Goal: Task Accomplishment & Management: Use online tool/utility

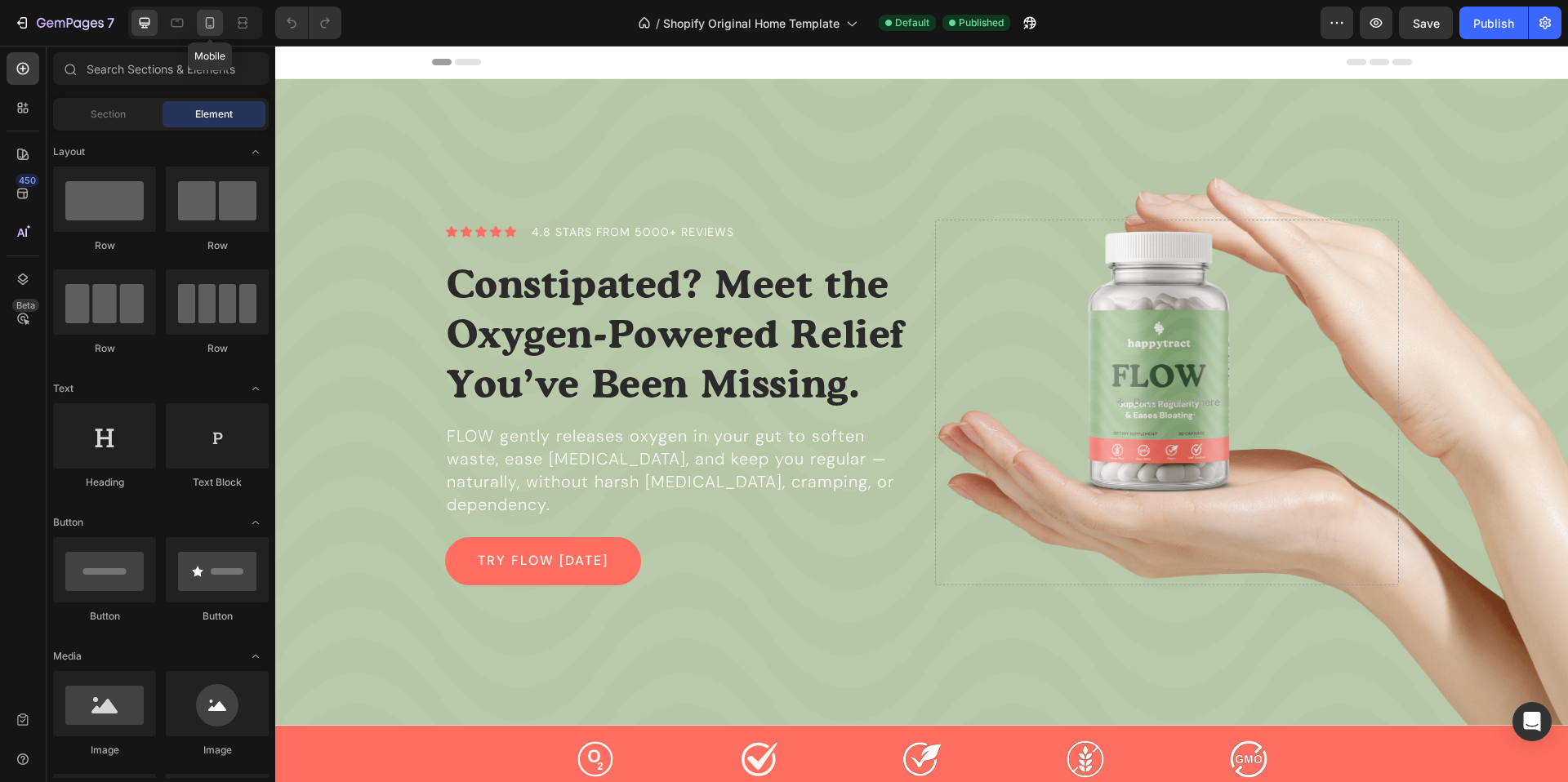
click at [205, 20] on icon at bounding box center [210, 22] width 16 height 16
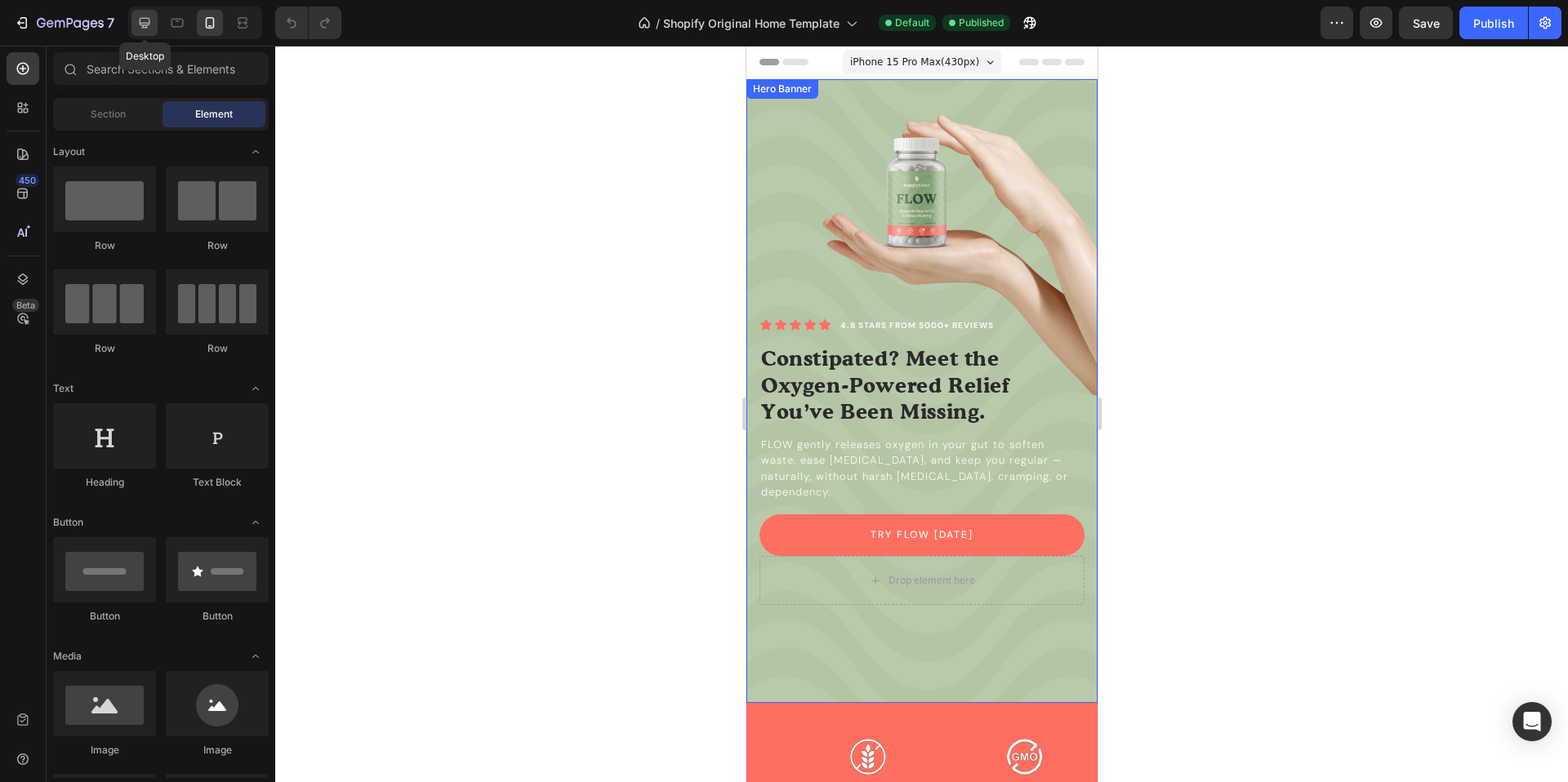
click at [141, 29] on icon at bounding box center [144, 22] width 16 height 16
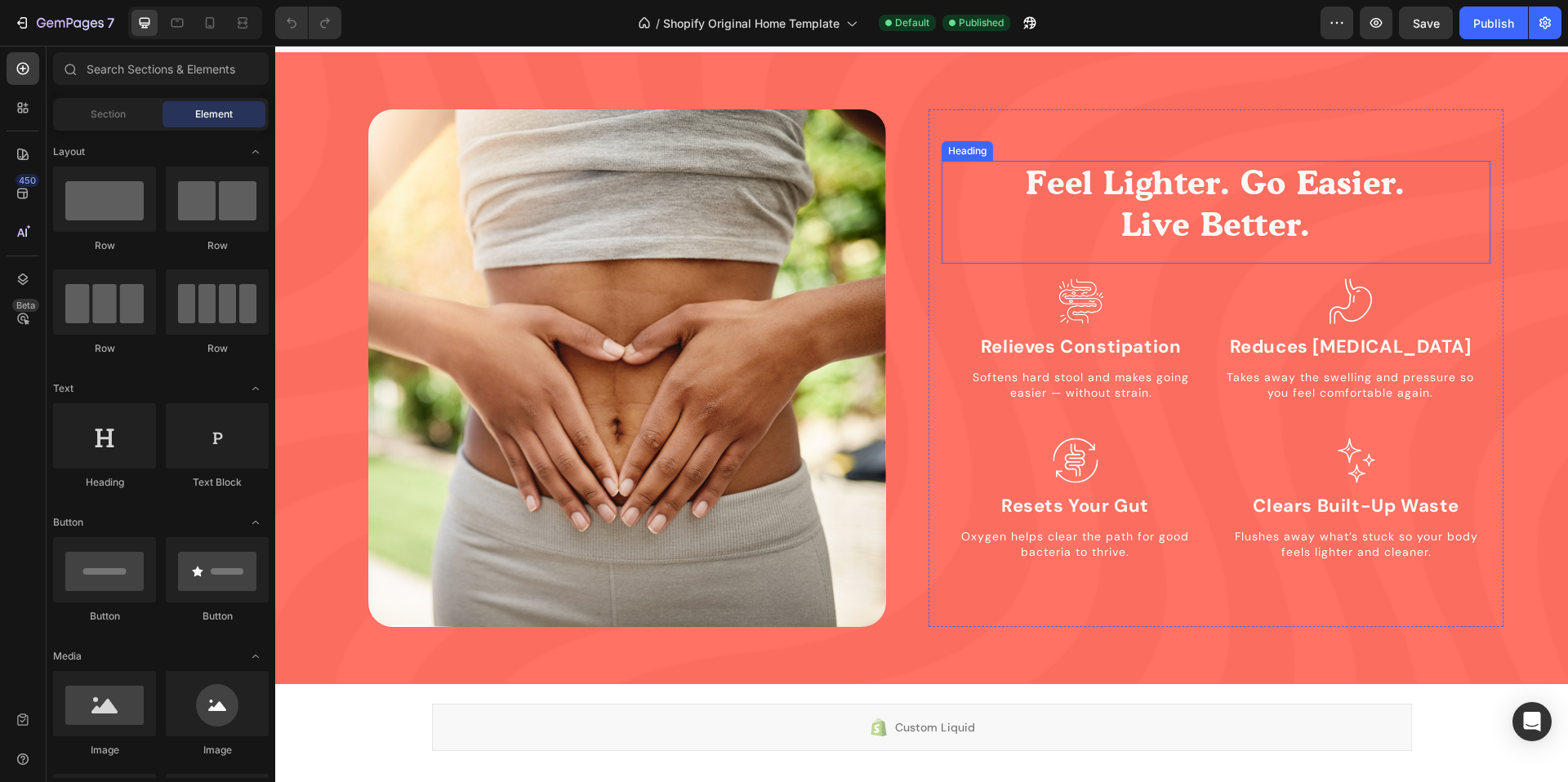
scroll to position [1514, 0]
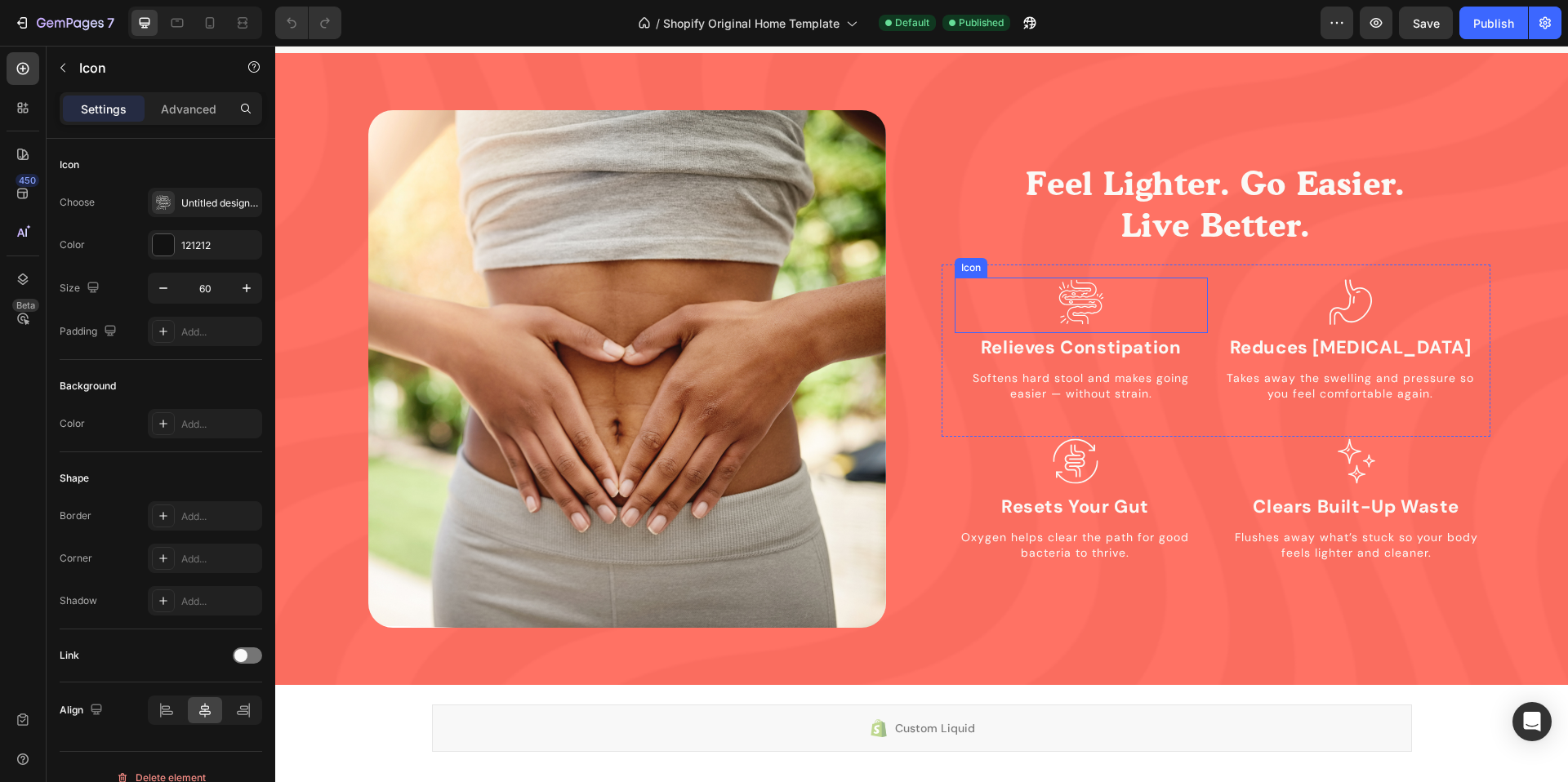
click at [1068, 308] on icon at bounding box center [1077, 301] width 38 height 45
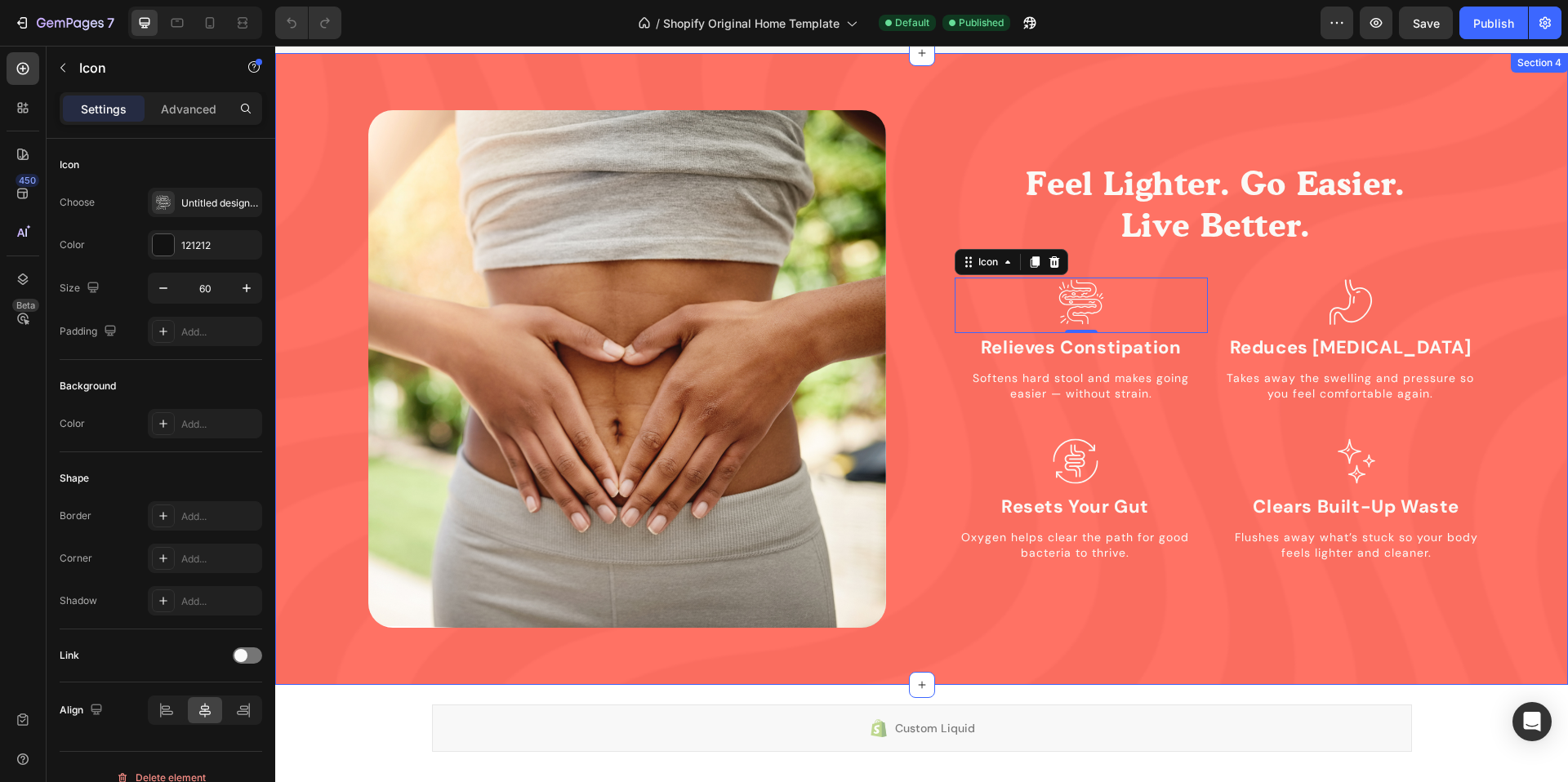
click at [1036, 87] on div "Image Feel Lighter. Go Easier. Live Better. Heading Icon 0 Relieves Constipatio…" at bounding box center [921, 369] width 1293 height 632
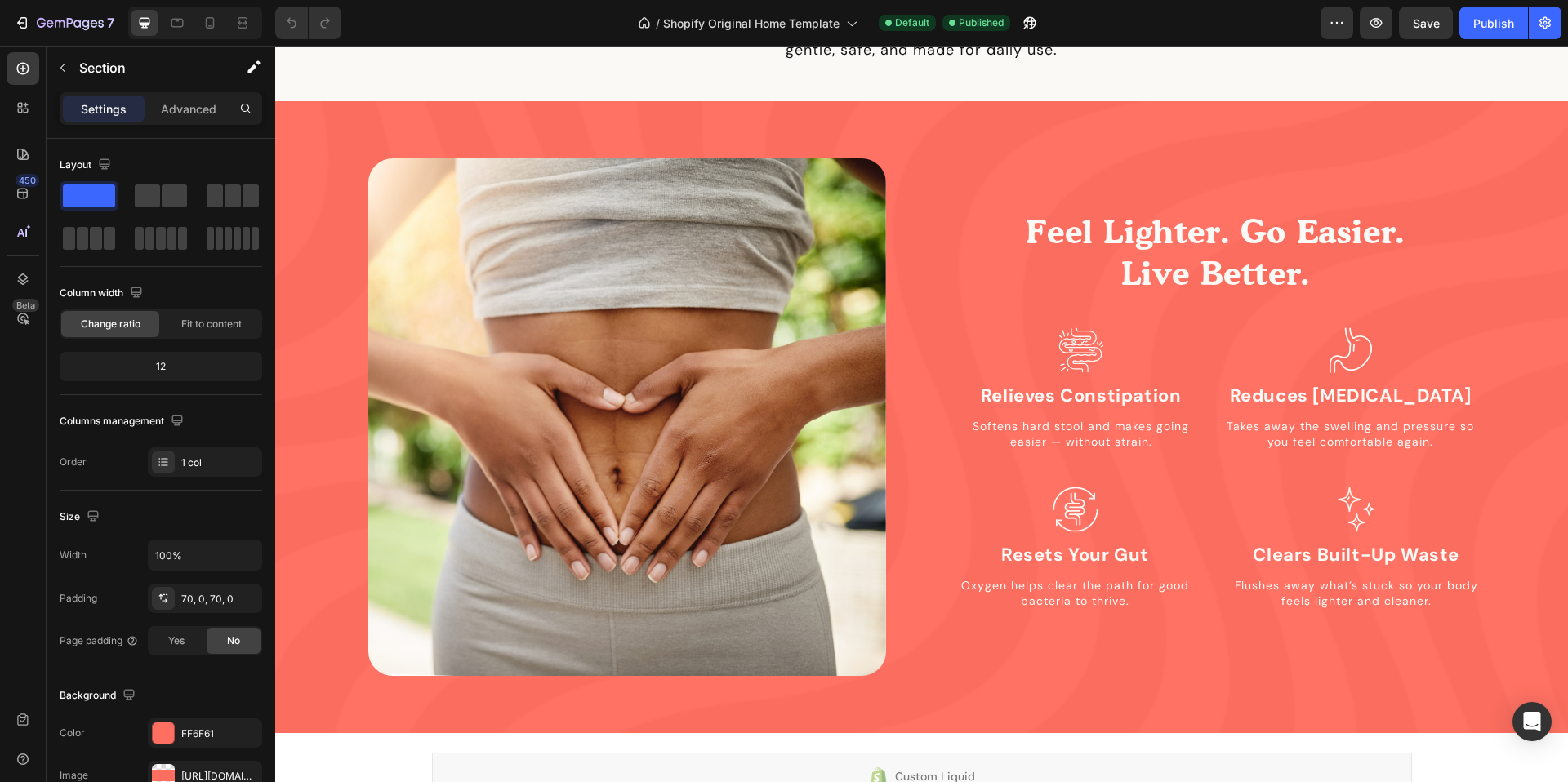
scroll to position [1464, 0]
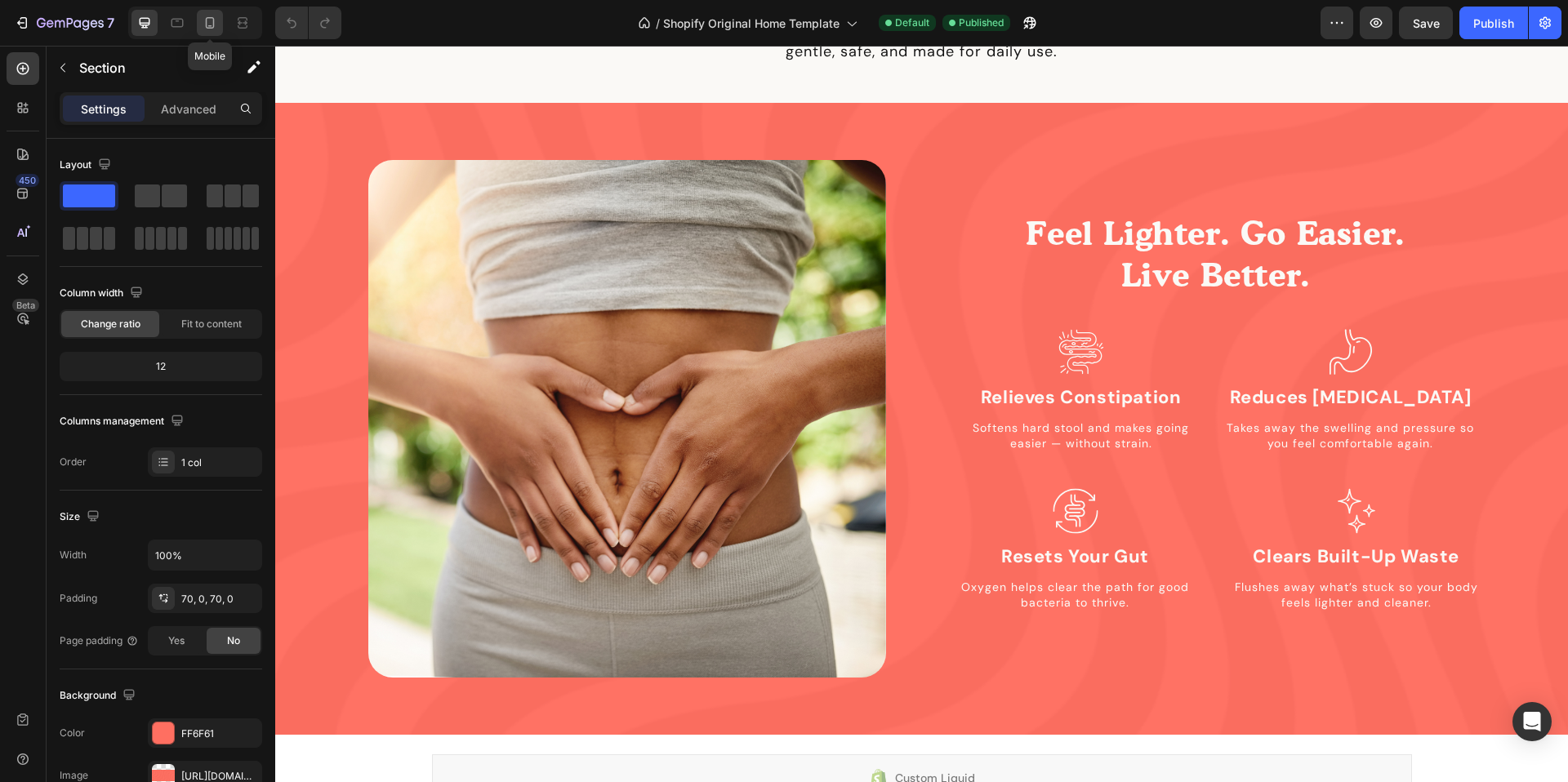
click at [206, 23] on icon at bounding box center [210, 22] width 16 height 16
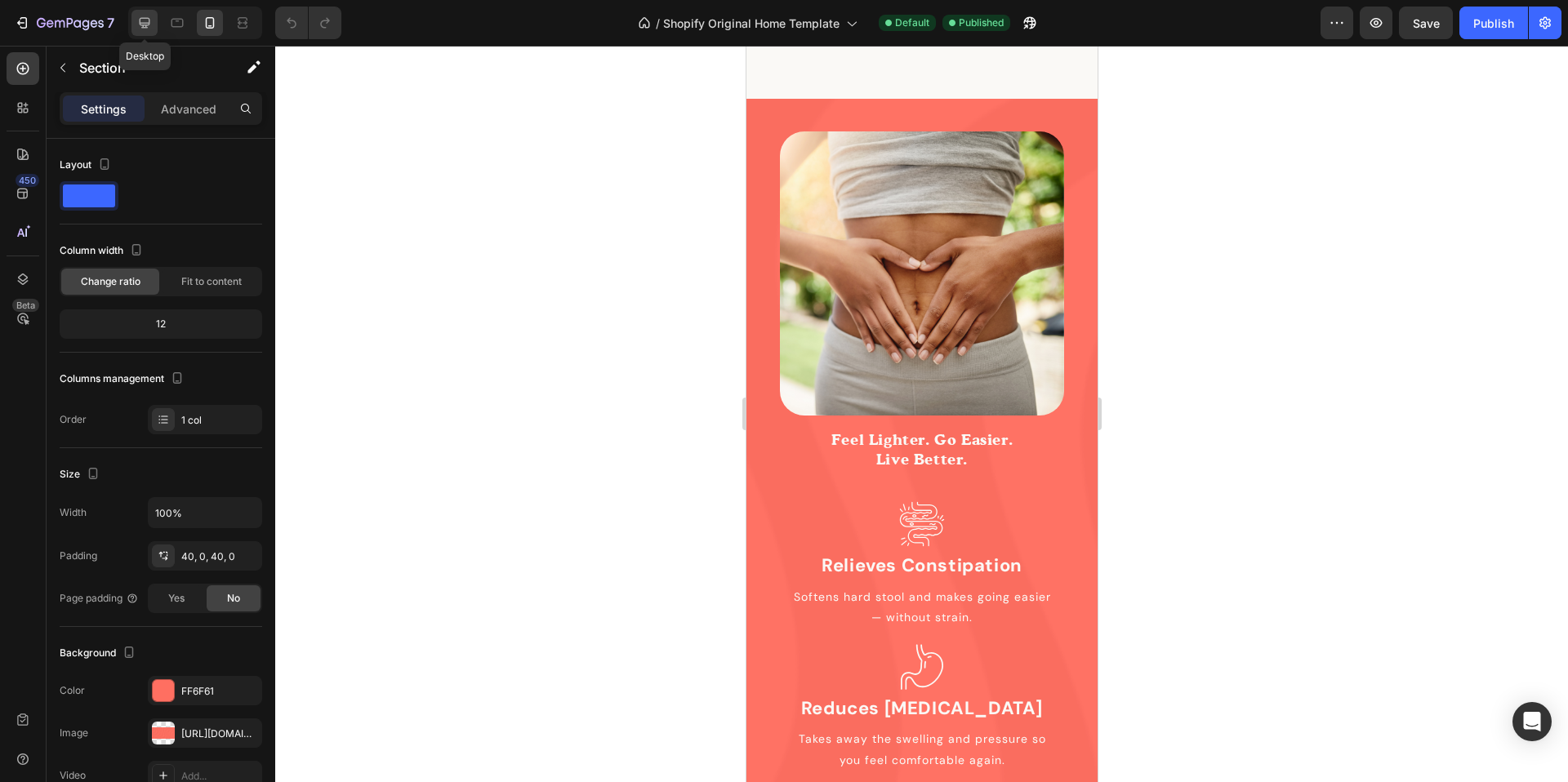
click at [153, 24] on div at bounding box center [144, 22] width 26 height 26
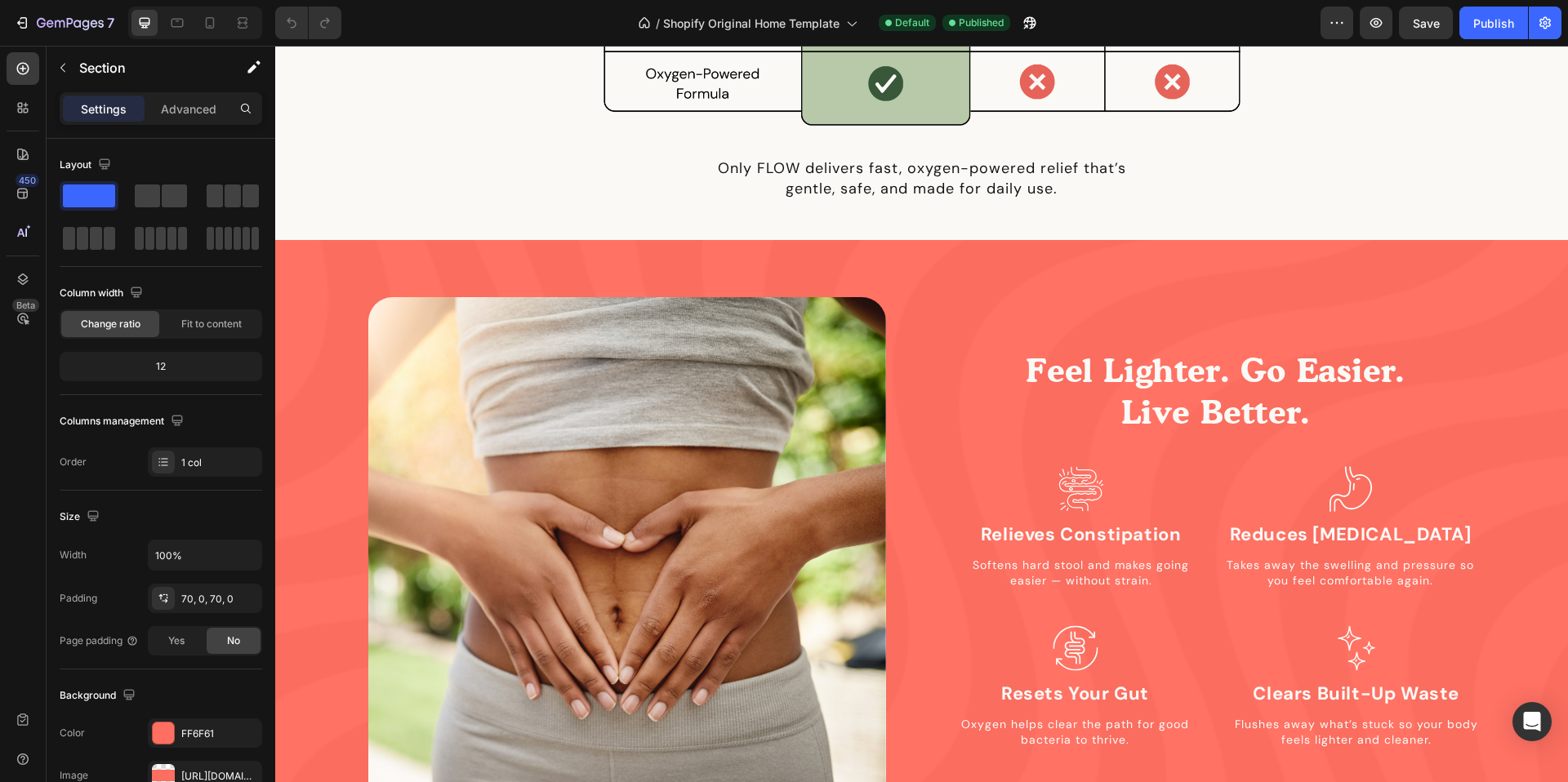
scroll to position [1315, 0]
